Goal: Task Accomplishment & Management: Manage account settings

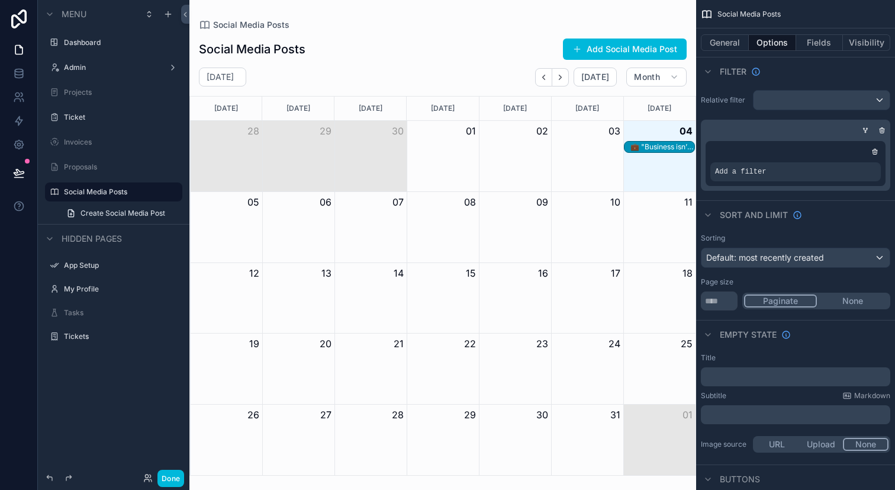
click at [0, 0] on icon "scrollable content" at bounding box center [0, 0] width 0 height 0
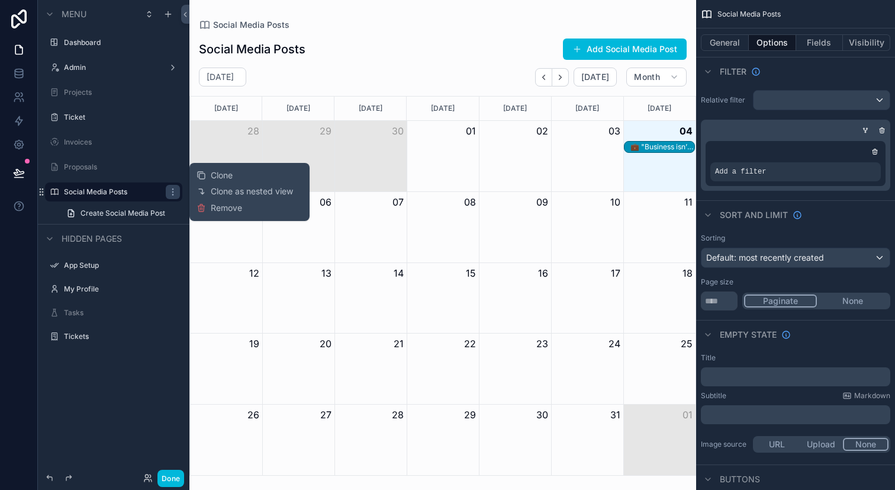
click at [170, 192] on icon "scrollable content" at bounding box center [172, 191] width 9 height 9
click at [736, 40] on button "General" at bounding box center [725, 42] width 48 height 17
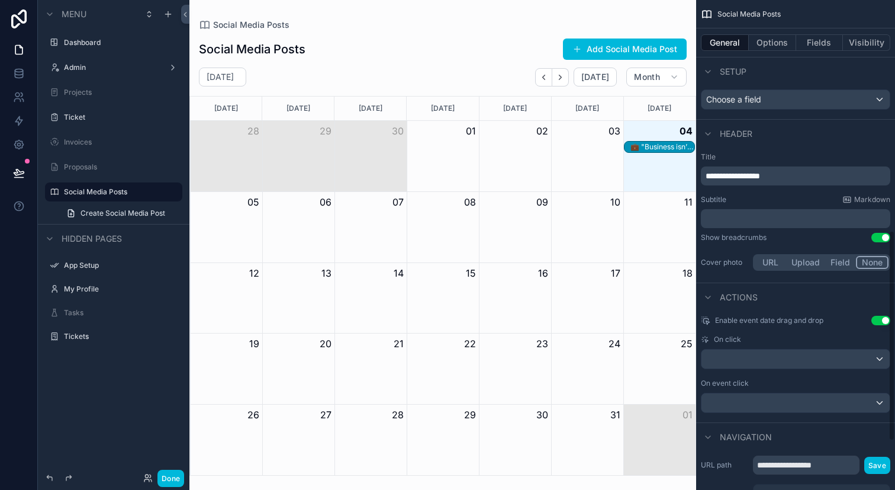
scroll to position [528, 0]
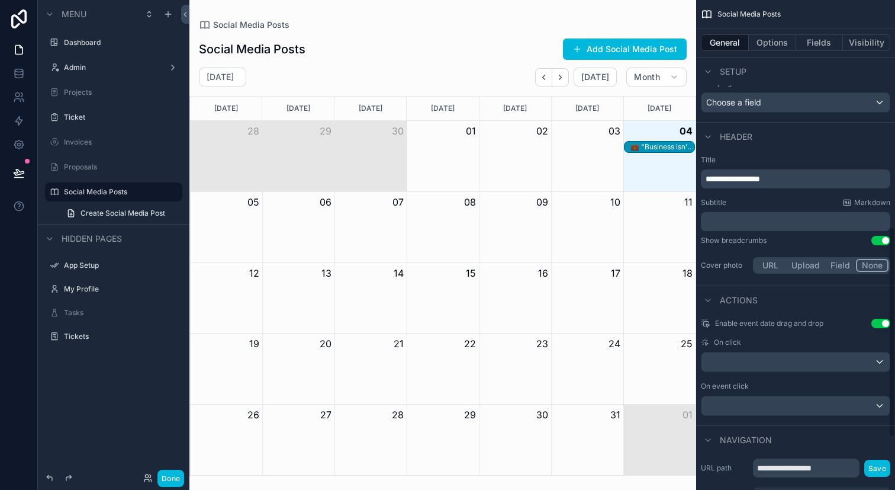
click at [788, 368] on div "scrollable content" at bounding box center [795, 361] width 188 height 19
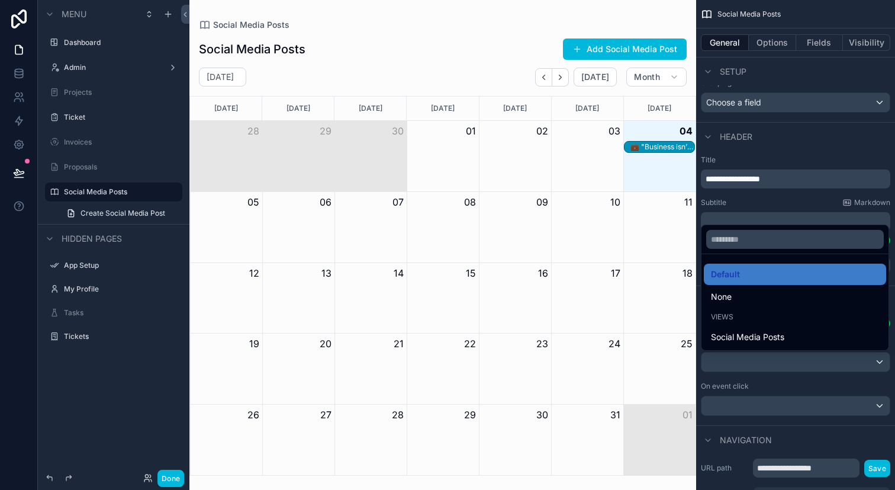
click at [788, 368] on div "scrollable content" at bounding box center [447, 245] width 895 height 490
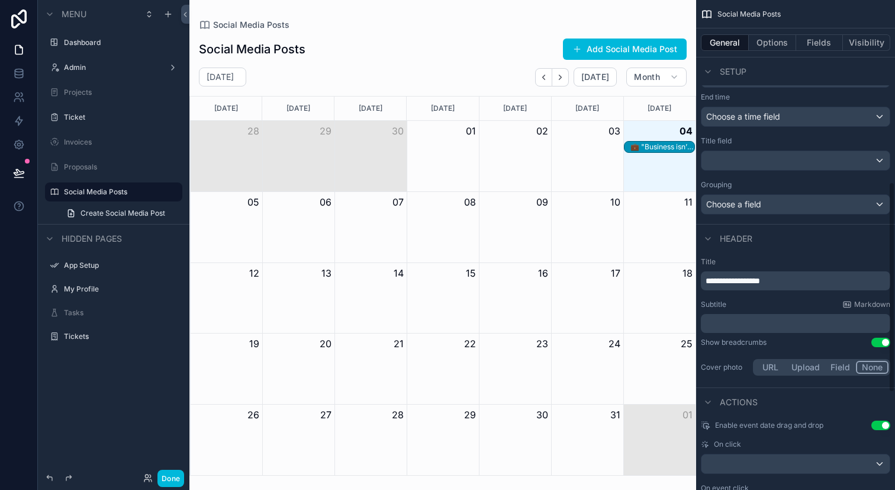
scroll to position [423, 0]
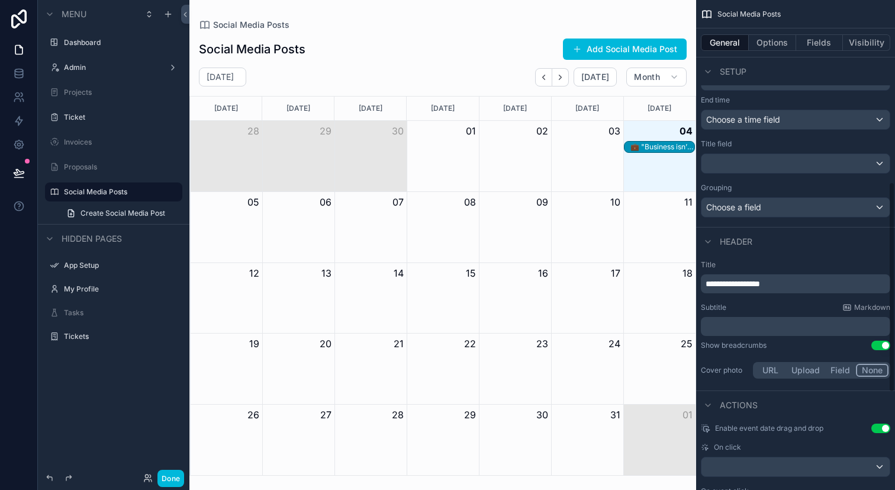
click at [877, 346] on button "Use setting" at bounding box center [880, 344] width 19 height 9
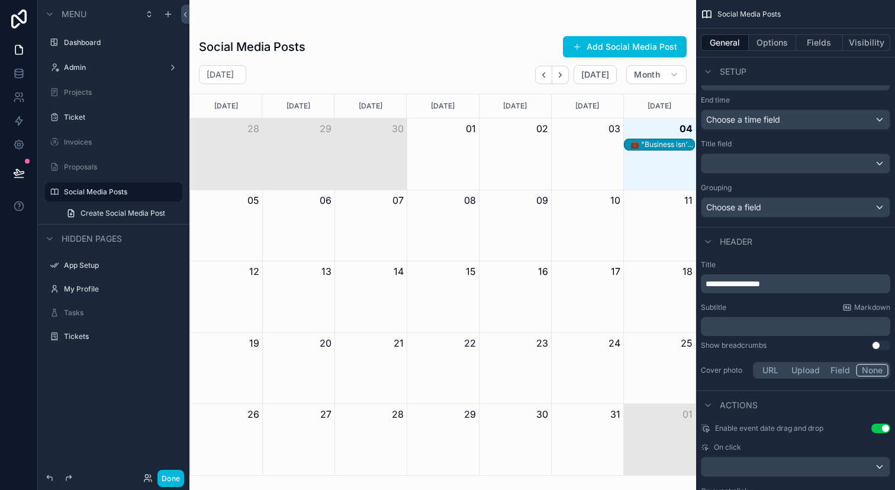
click at [877, 346] on button "Use setting" at bounding box center [880, 344] width 19 height 9
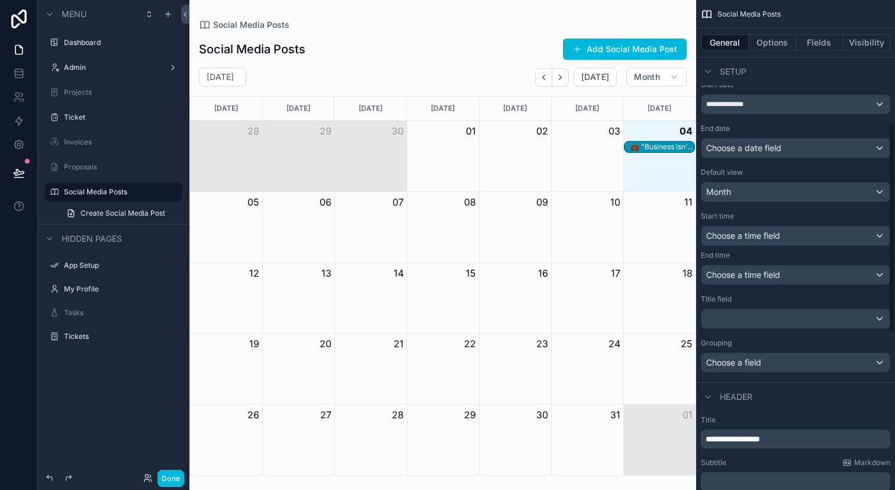
scroll to position [264, 0]
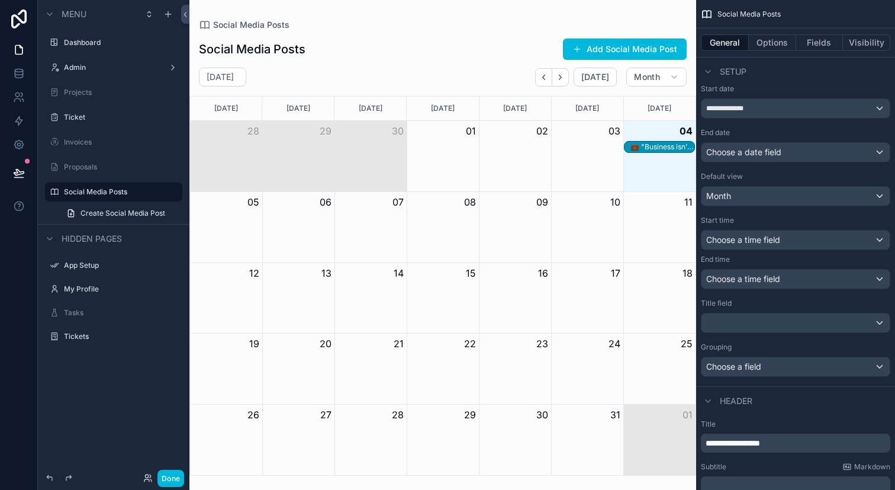
click at [810, 234] on div "Choose a time field" at bounding box center [795, 239] width 188 height 19
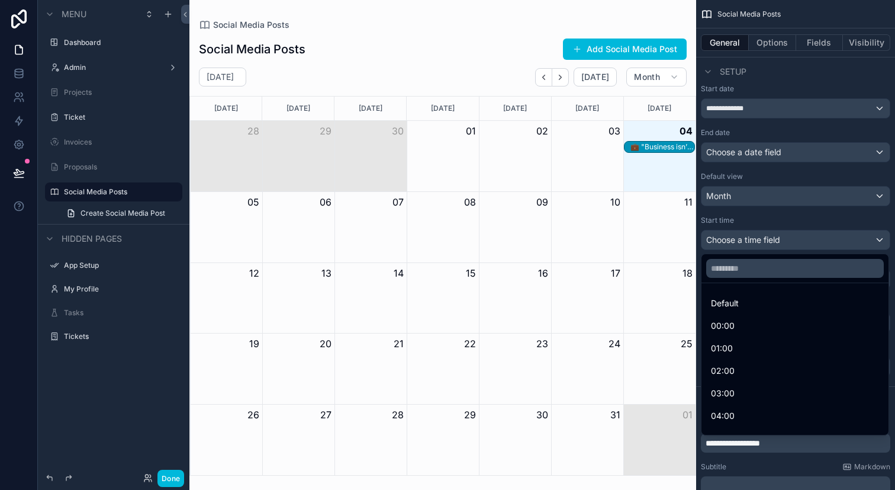
click at [768, 327] on div "00:00" at bounding box center [795, 325] width 168 height 14
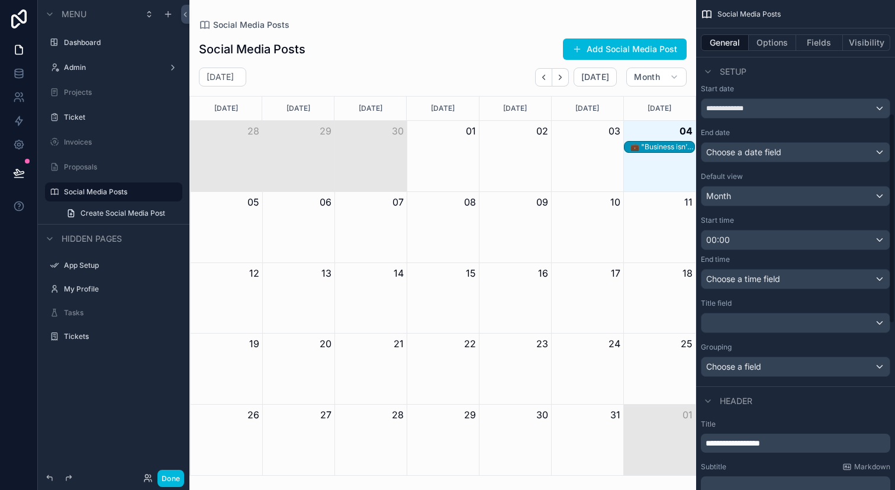
click at [778, 243] on div "00:00" at bounding box center [795, 239] width 188 height 19
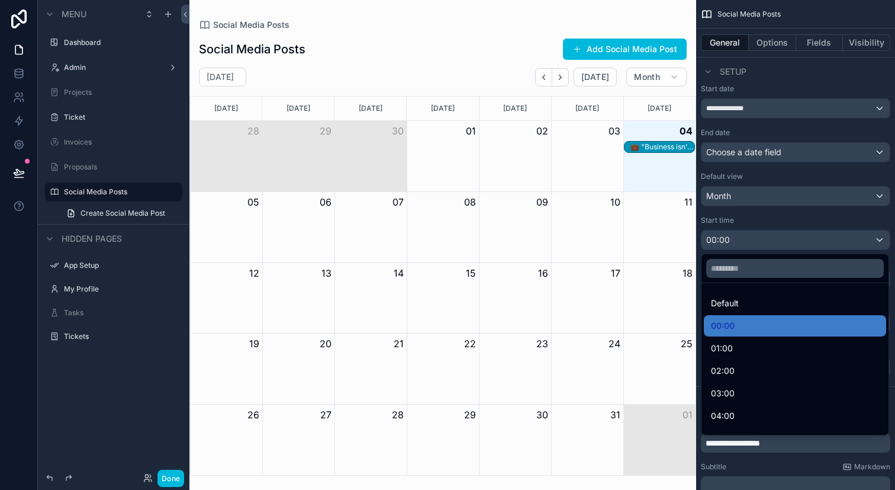
click at [758, 294] on div "Default" at bounding box center [795, 302] width 182 height 21
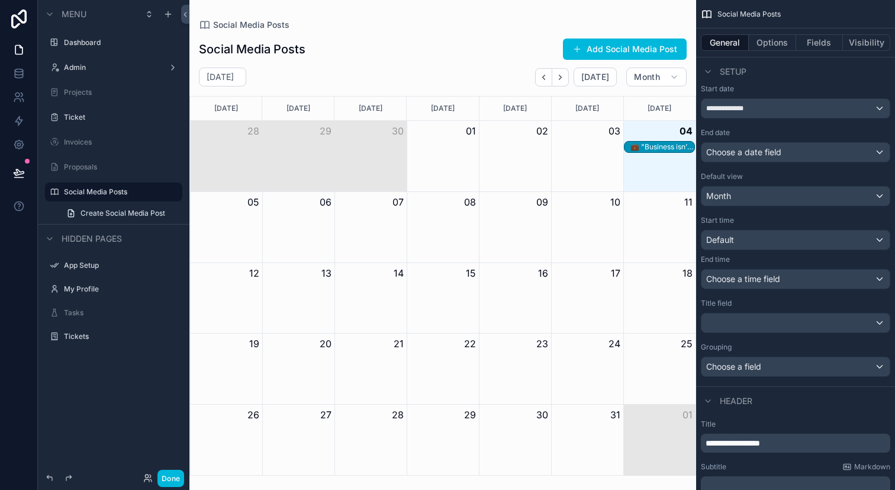
click at [809, 152] on div "Choose a date field" at bounding box center [795, 152] width 188 height 19
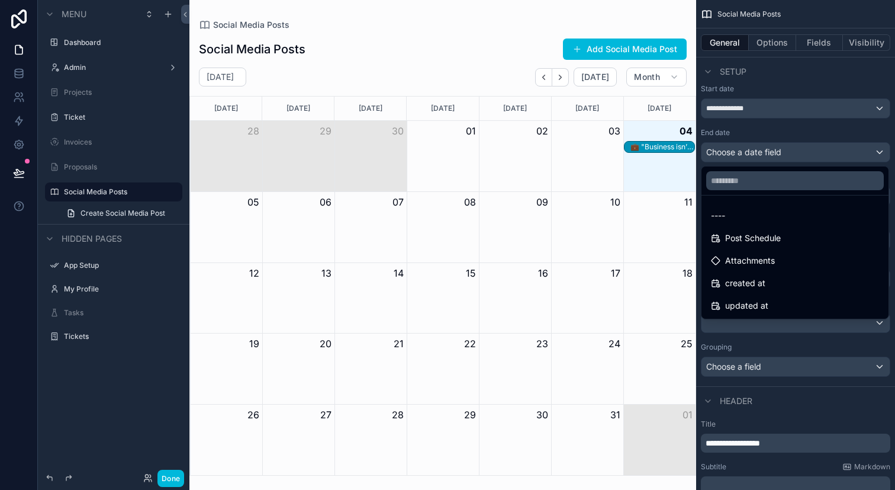
click at [809, 152] on div "scrollable content" at bounding box center [447, 245] width 895 height 490
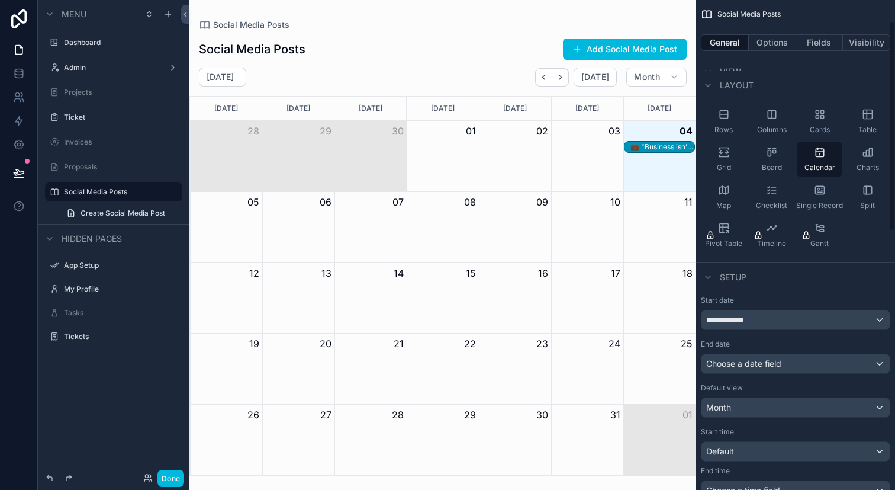
scroll to position [49, 0]
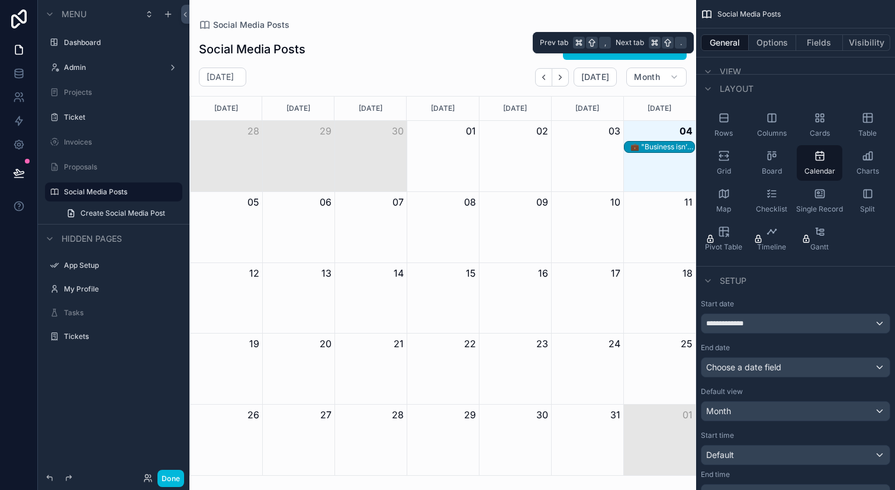
click at [768, 42] on button "Options" at bounding box center [772, 42] width 47 height 17
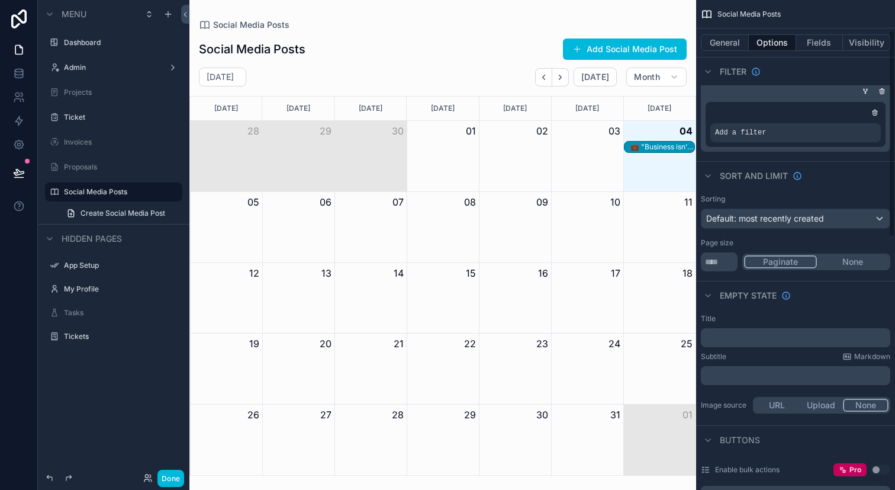
scroll to position [29, 0]
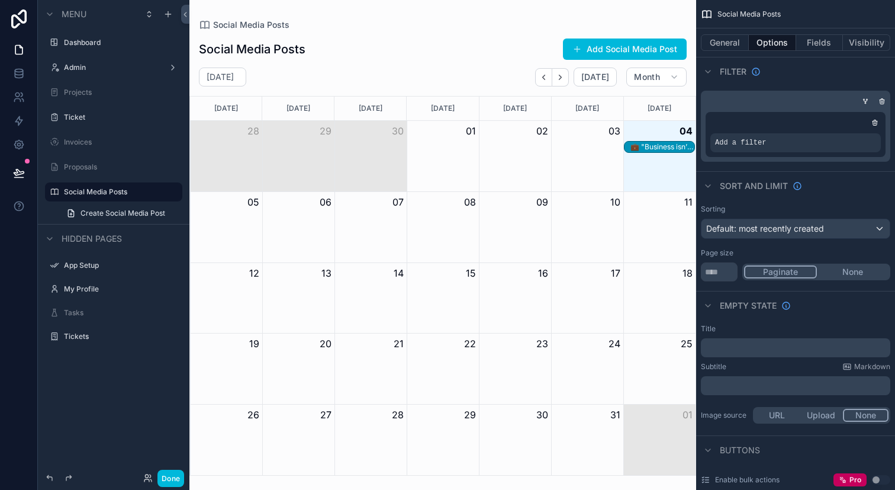
click at [783, 145] on div "Add a filter" at bounding box center [795, 142] width 170 height 19
click at [0, 0] on icon "scrollable content" at bounding box center [0, 0] width 0 height 0
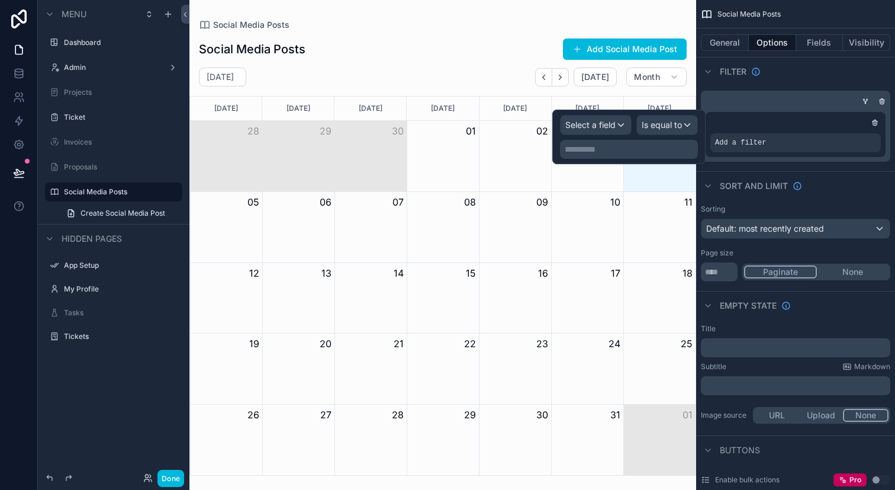
click at [581, 125] on span "Select a field" at bounding box center [590, 125] width 50 height 10
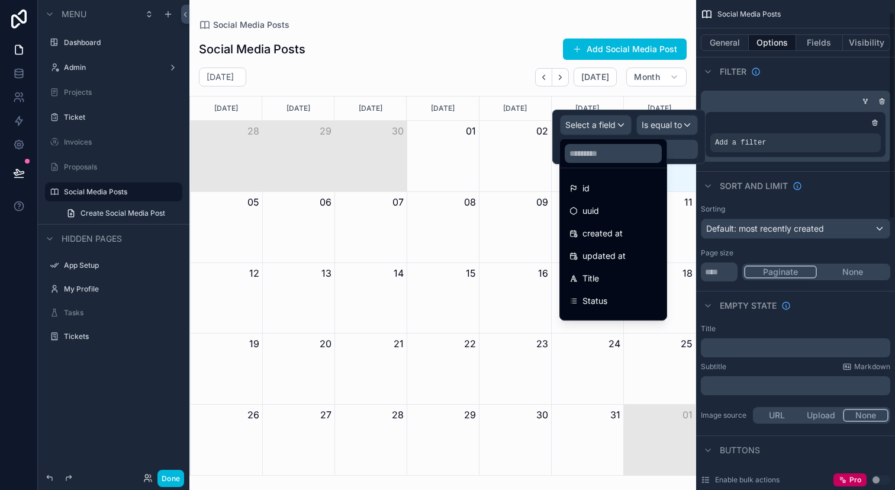
click at [843, 192] on div "Sort And Limit" at bounding box center [795, 185] width 199 height 28
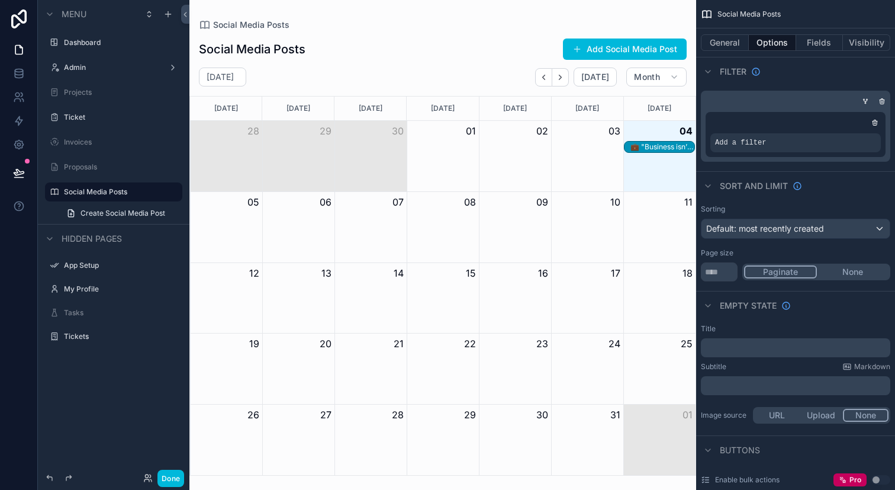
click at [660, 170] on div "Month View" at bounding box center [659, 156] width 72 height 70
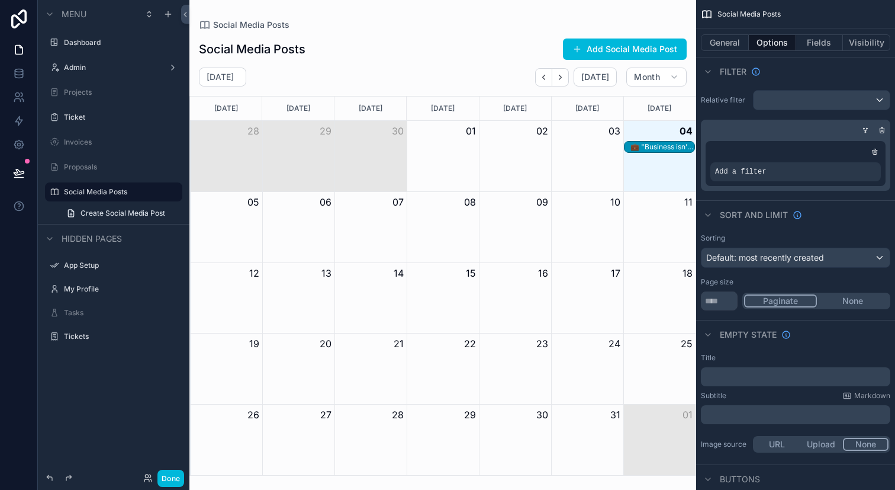
click at [876, 152] on icon "scrollable content" at bounding box center [874, 151] width 7 height 7
